Goal: Information Seeking & Learning: Compare options

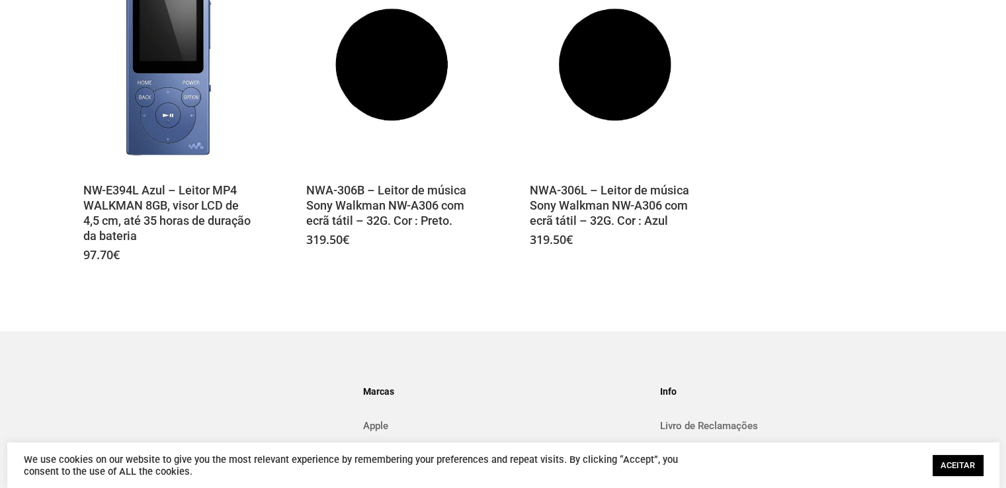
scroll to position [596, 0]
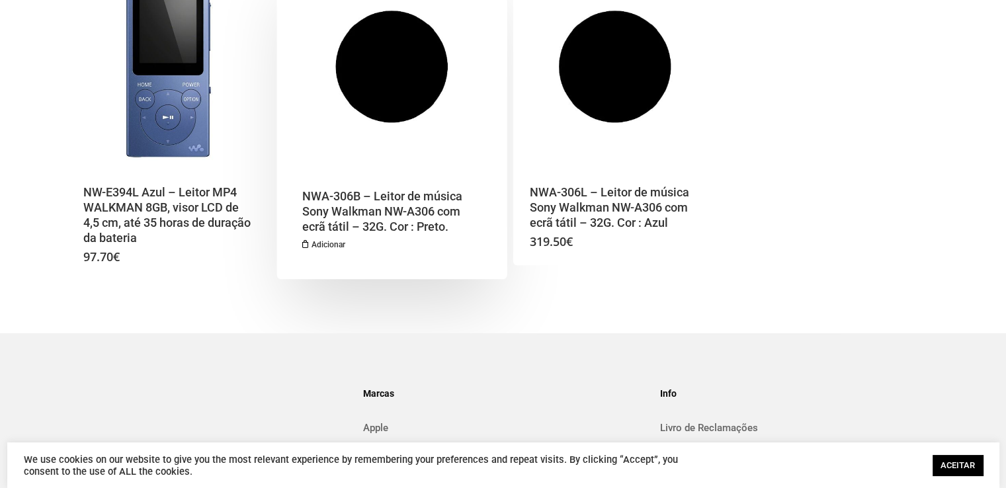
click at [405, 182] on div "NWA-306B – Leitor de música Sony Walkman NW-A306 com ecrã tátil – 32G. Cor : Pr…" at bounding box center [388, 220] width 204 height 97
click at [426, 96] on img "NWA-306B - Leitor de música Sony Walkman NW-A306 com ecrã tátil - 32G. Cor : Pr…" at bounding box center [392, 67] width 204 height 204
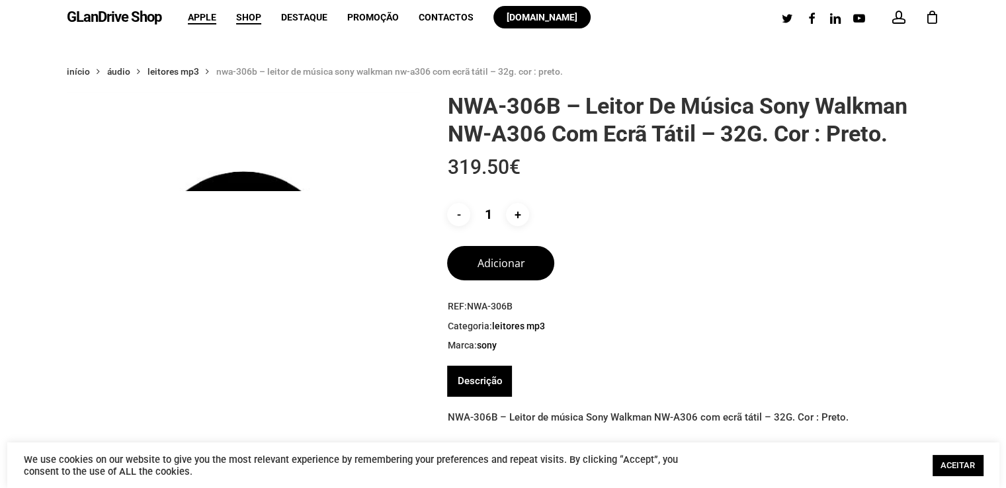
click at [201, 20] on span "Apple" at bounding box center [202, 17] width 28 height 11
